Goal: Go to known website: Access a specific website the user already knows

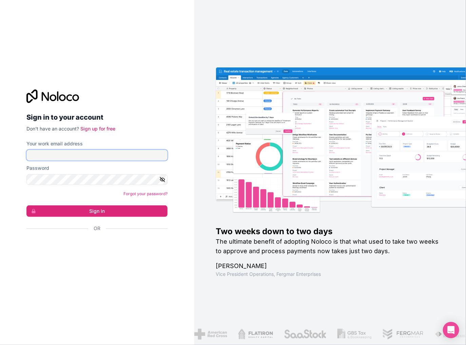
click at [41, 156] on input "Your work email address" at bounding box center [96, 155] width 141 height 11
type input "phil@pwood.net"
click at [26, 205] on button "Sign in" at bounding box center [96, 211] width 141 height 12
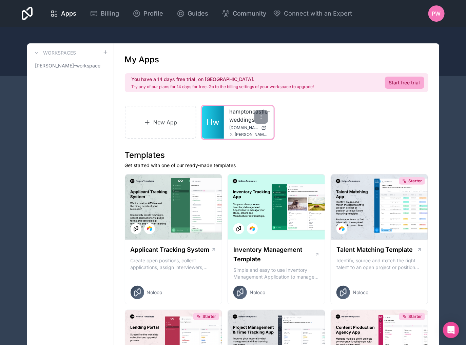
click at [222, 124] on link "Hw" at bounding box center [213, 122] width 22 height 33
